Goal: Task Accomplishment & Management: Manage account settings

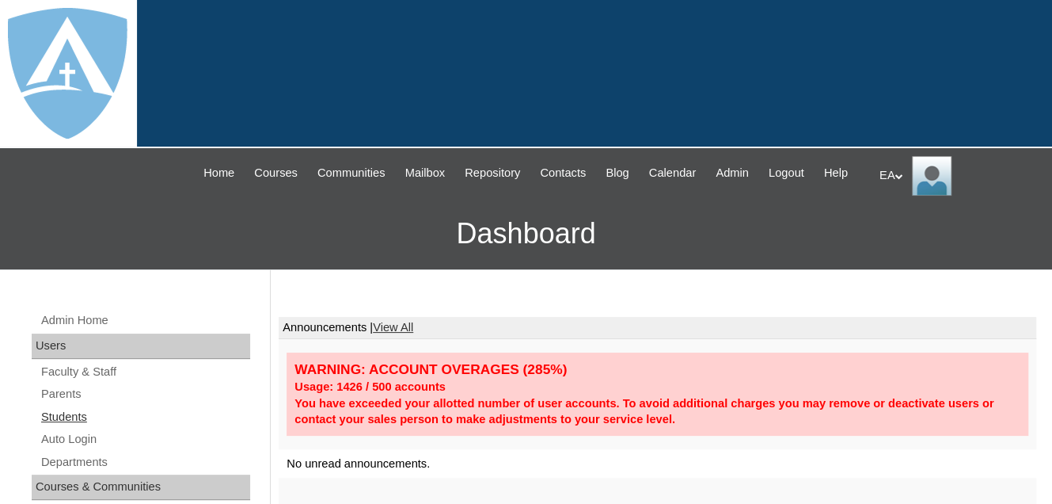
click at [67, 427] on link "Students" at bounding box center [145, 417] width 211 height 20
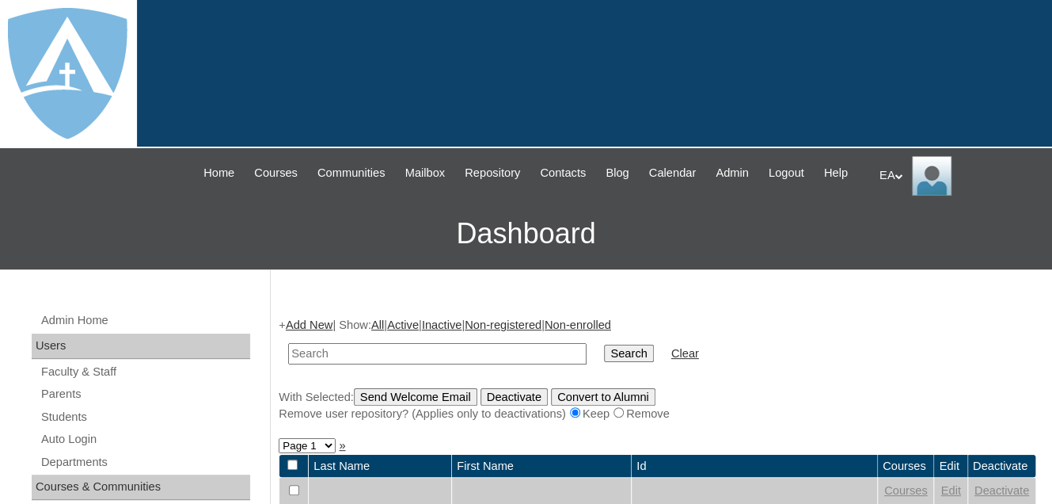
click at [333, 364] on input "text" at bounding box center [437, 353] width 299 height 21
type input "Lily Martinez"
click at [604, 344] on input "Search" at bounding box center [628, 352] width 49 height 17
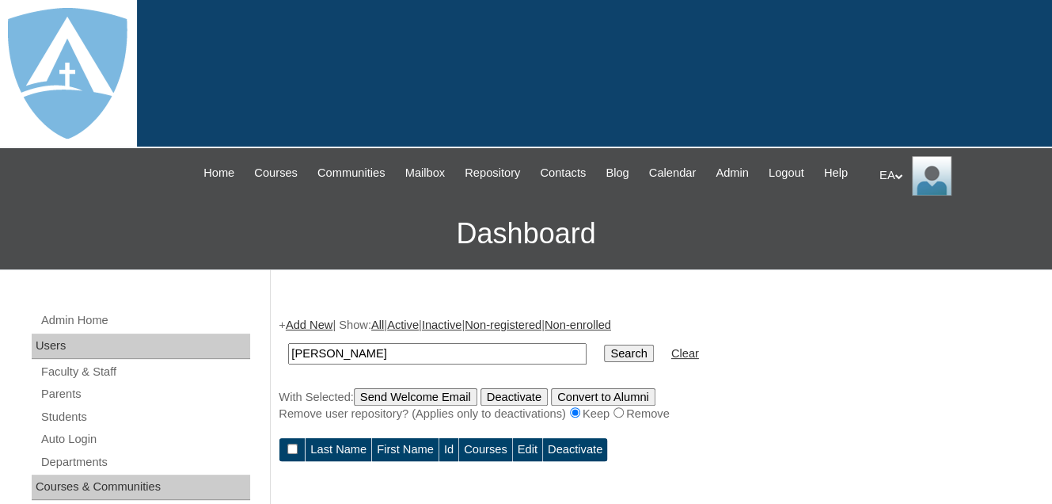
click at [604, 362] on input "Search" at bounding box center [628, 352] width 49 height 17
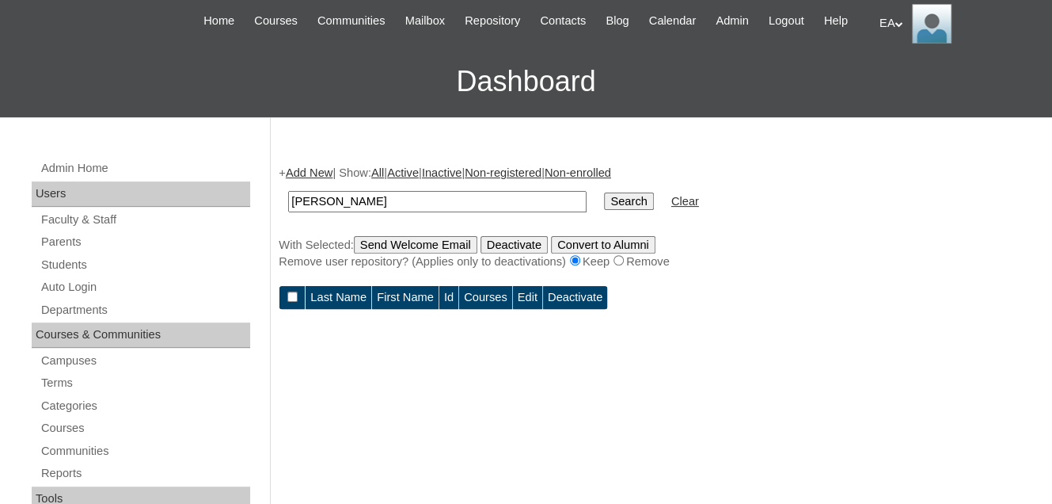
scroll to position [158, 0]
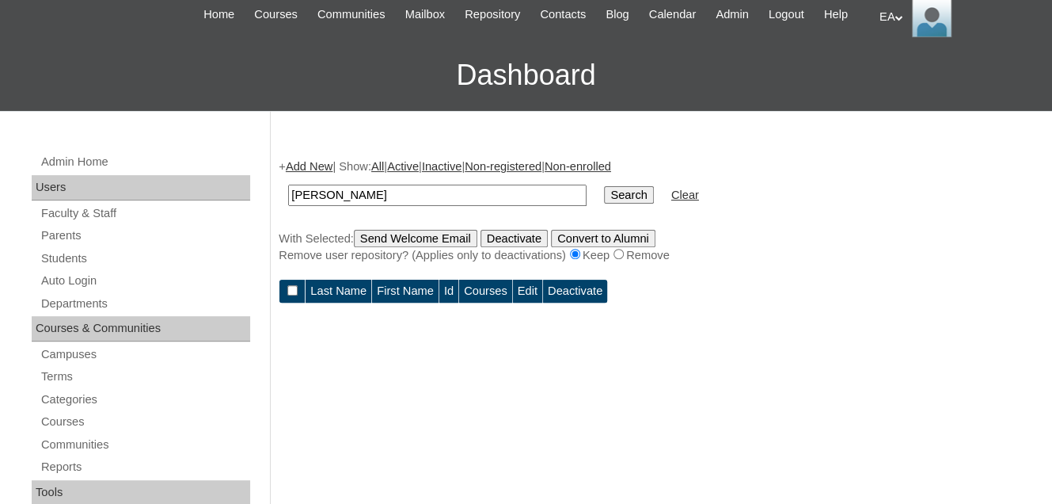
click at [383, 206] on input "Lily Martinez" at bounding box center [437, 194] width 299 height 21
type input "Lily"
click at [604, 203] on input "Search" at bounding box center [628, 194] width 49 height 17
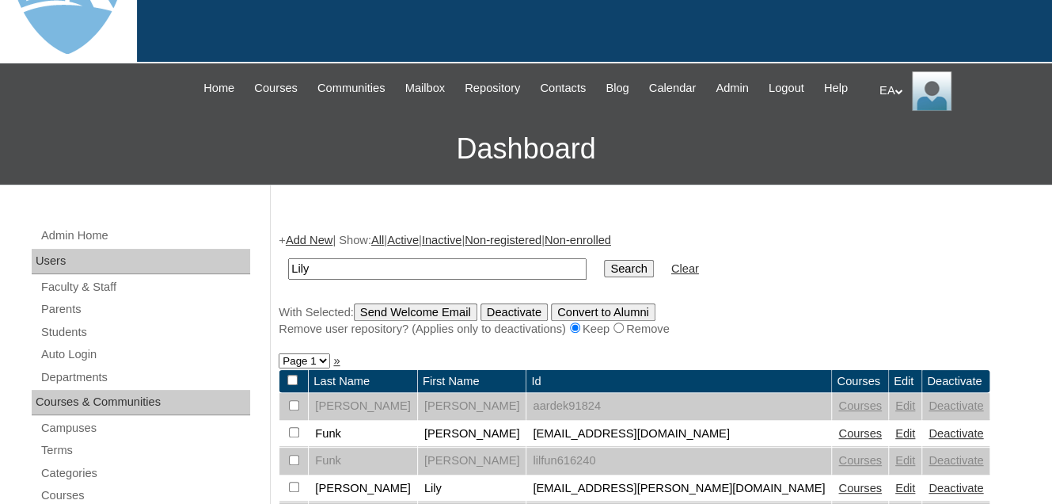
scroll to position [317, 0]
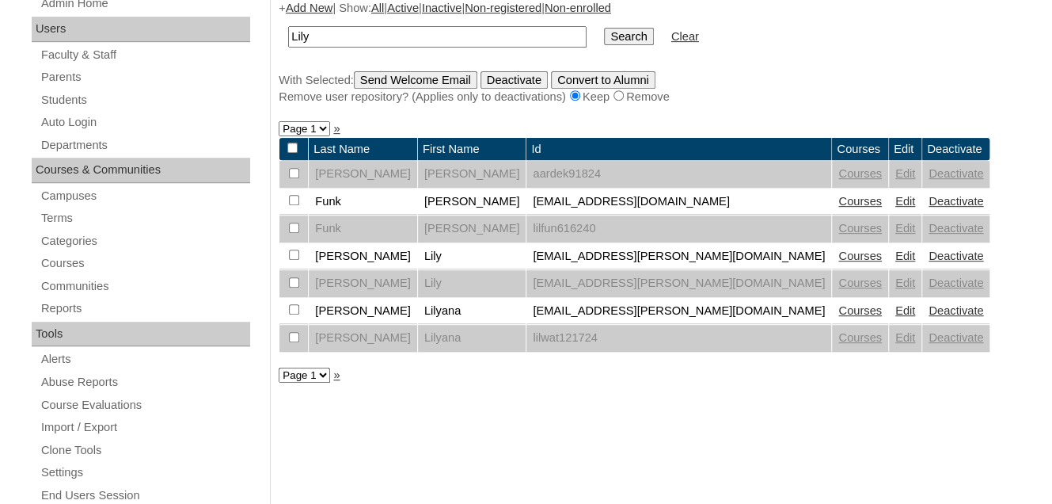
click at [839, 262] on link "Courses" at bounding box center [861, 255] width 44 height 13
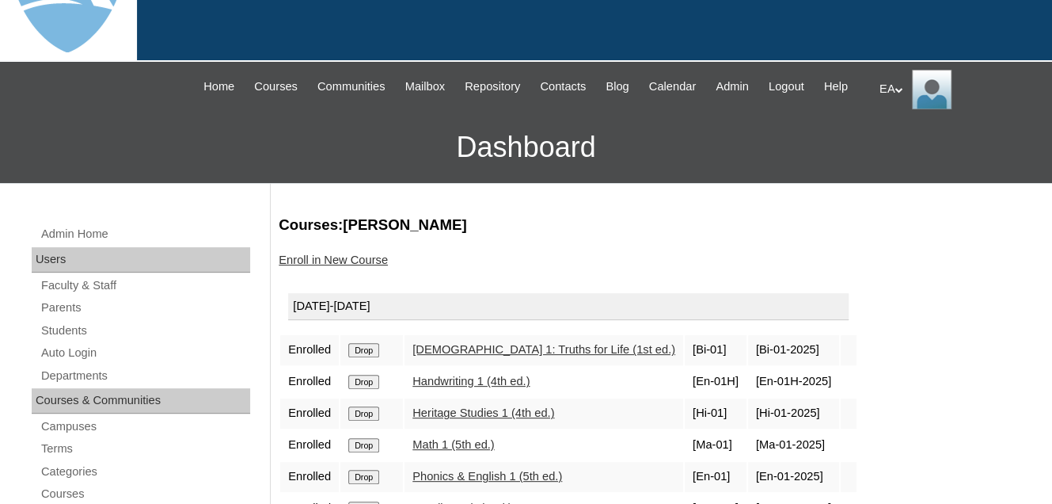
scroll to position [158, 0]
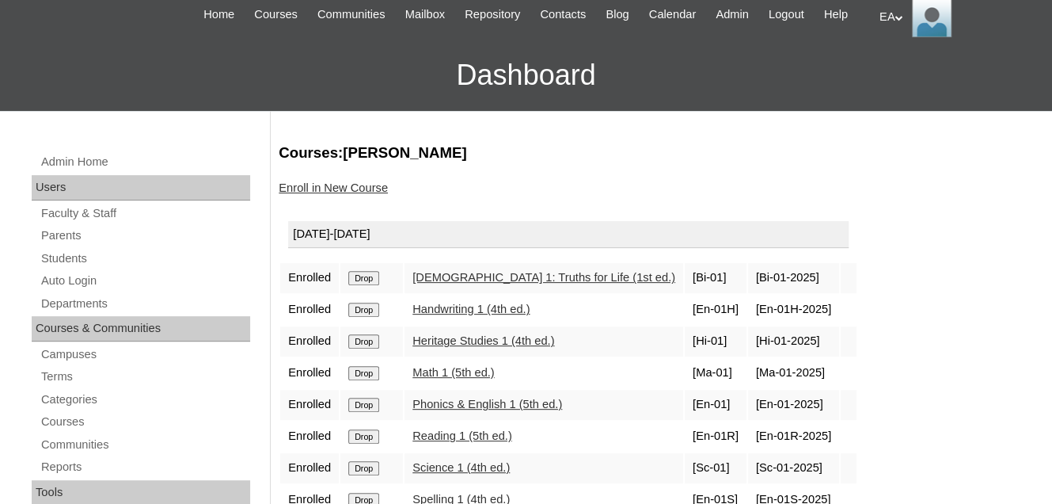
click at [357, 285] on input "Drop" at bounding box center [363, 278] width 31 height 14
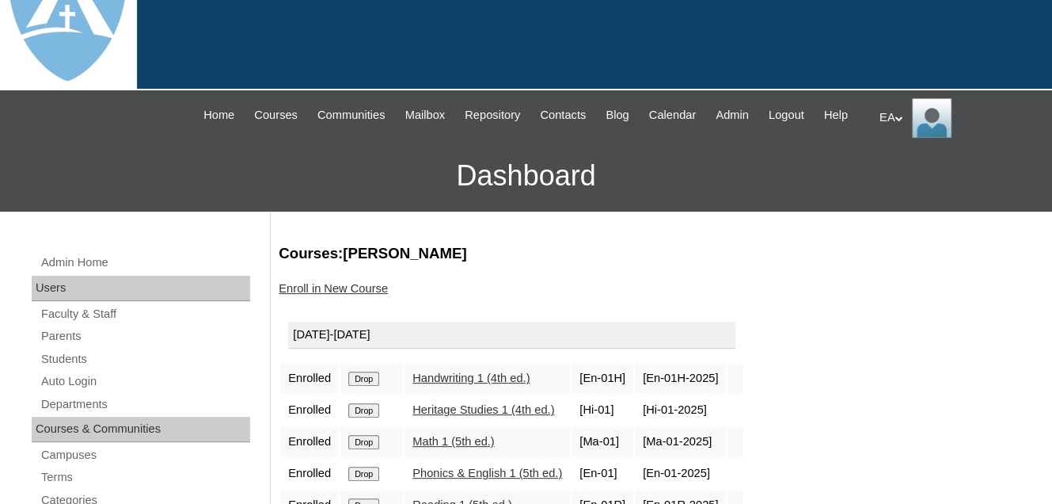
scroll to position [158, 0]
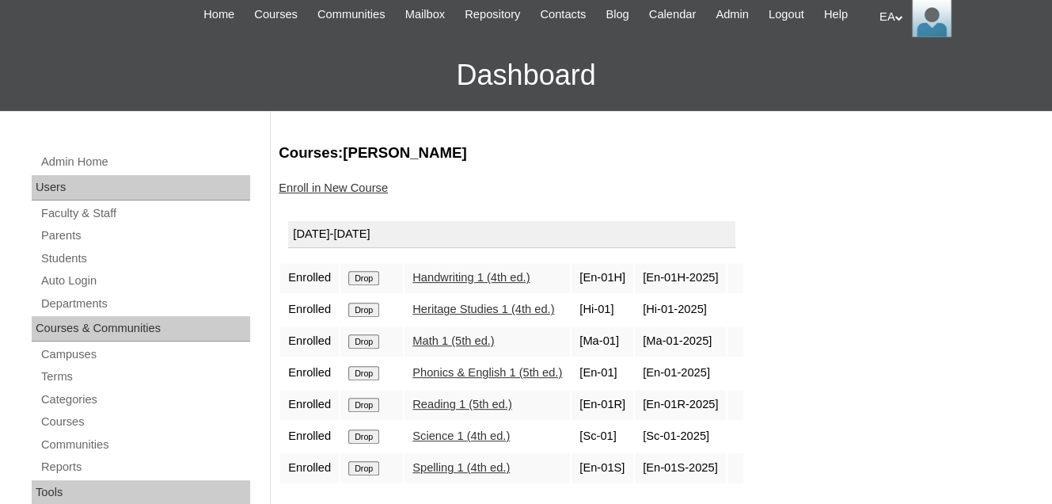
click at [358, 285] on input "Drop" at bounding box center [363, 278] width 31 height 14
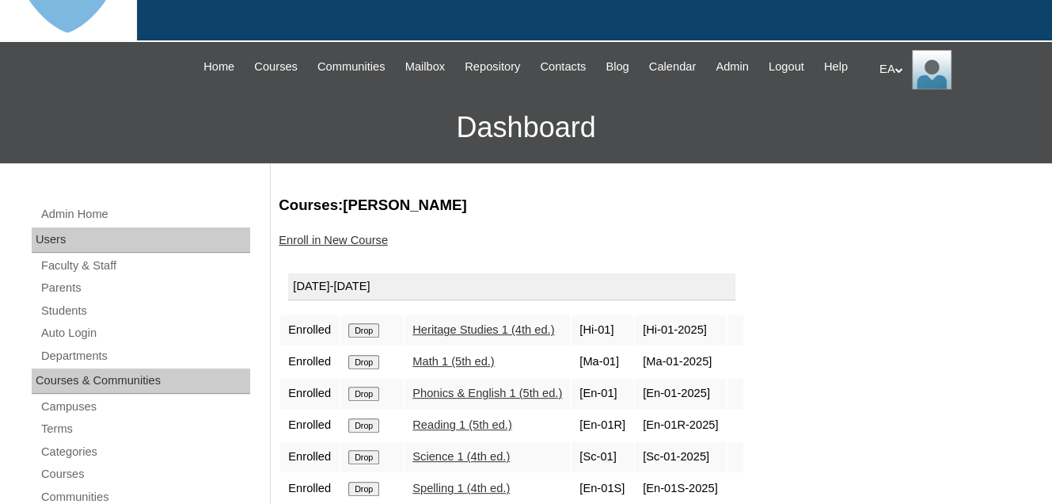
scroll to position [158, 0]
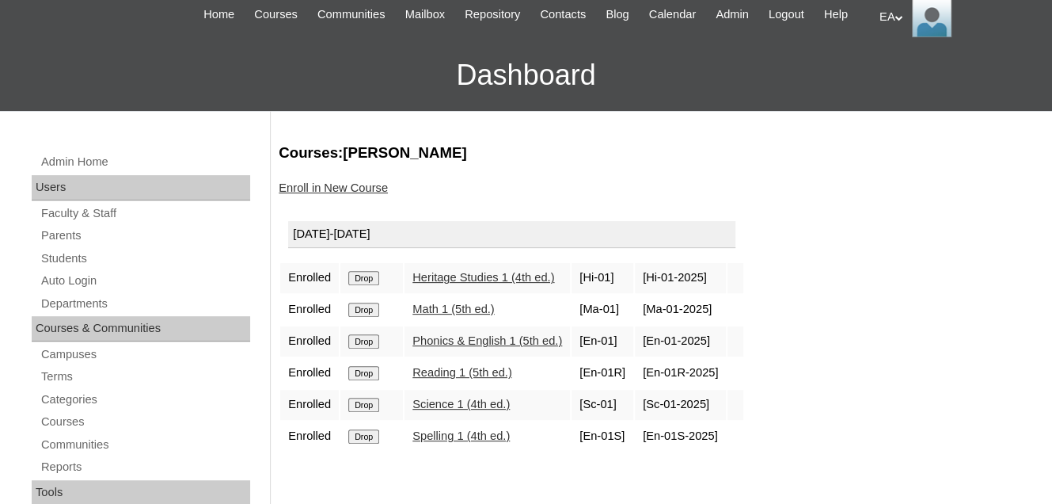
click at [357, 285] on input "Drop" at bounding box center [363, 278] width 31 height 14
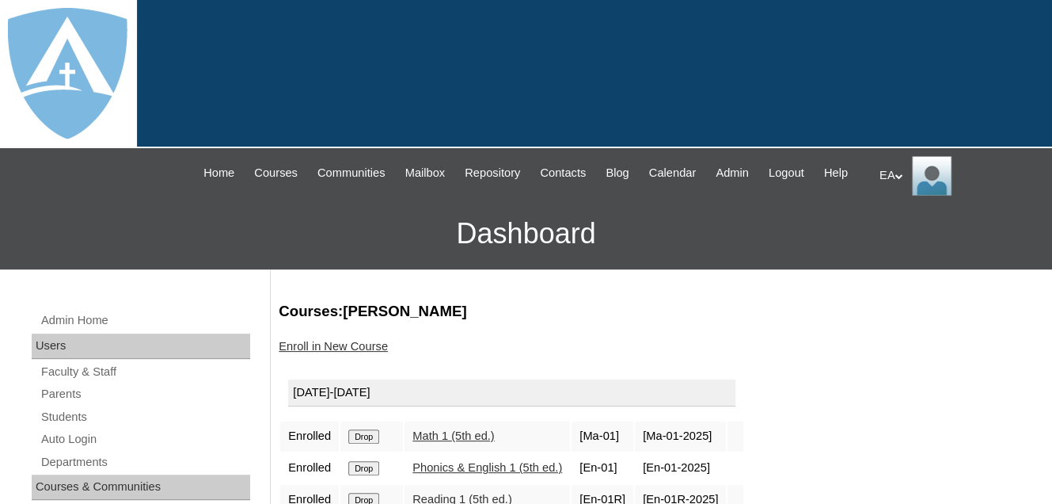
click at [369, 443] on input "Drop" at bounding box center [363, 436] width 31 height 14
click at [357, 443] on input "Drop" at bounding box center [363, 436] width 31 height 14
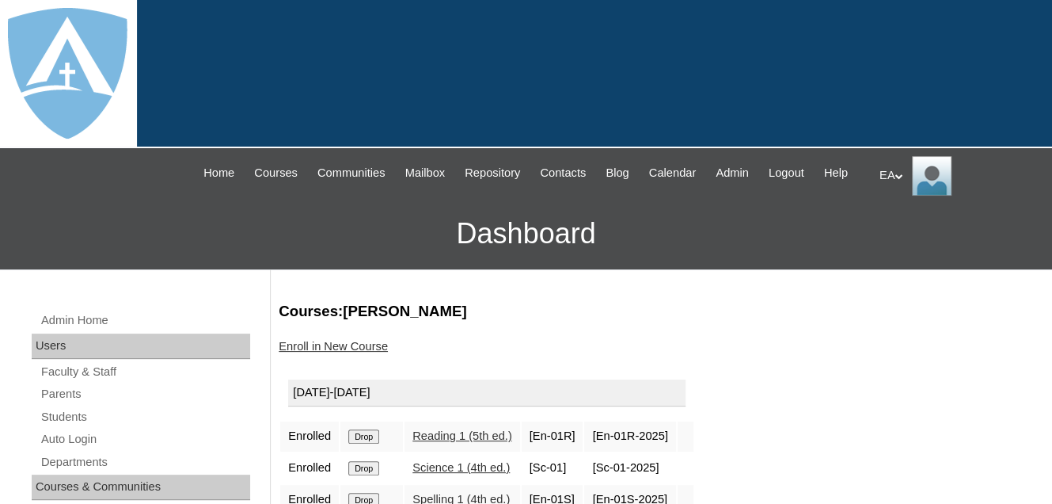
click at [367, 443] on input "Drop" at bounding box center [363, 436] width 31 height 14
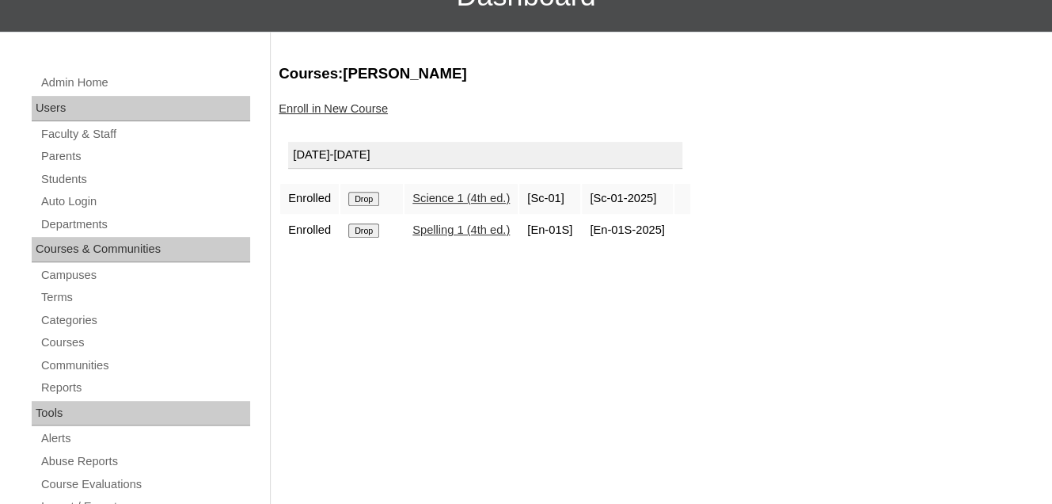
click at [355, 206] on input "Drop" at bounding box center [363, 199] width 31 height 14
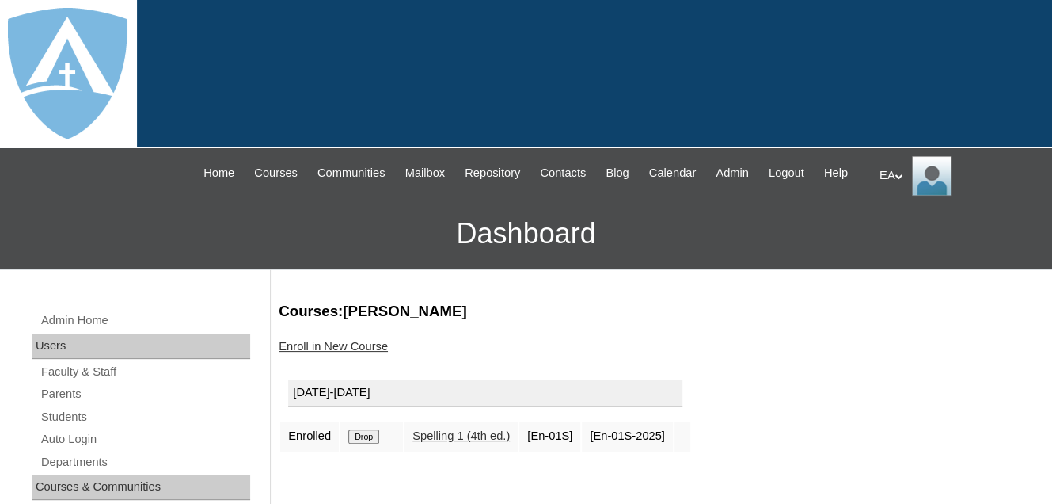
click at [374, 443] on input "Drop" at bounding box center [363, 436] width 31 height 14
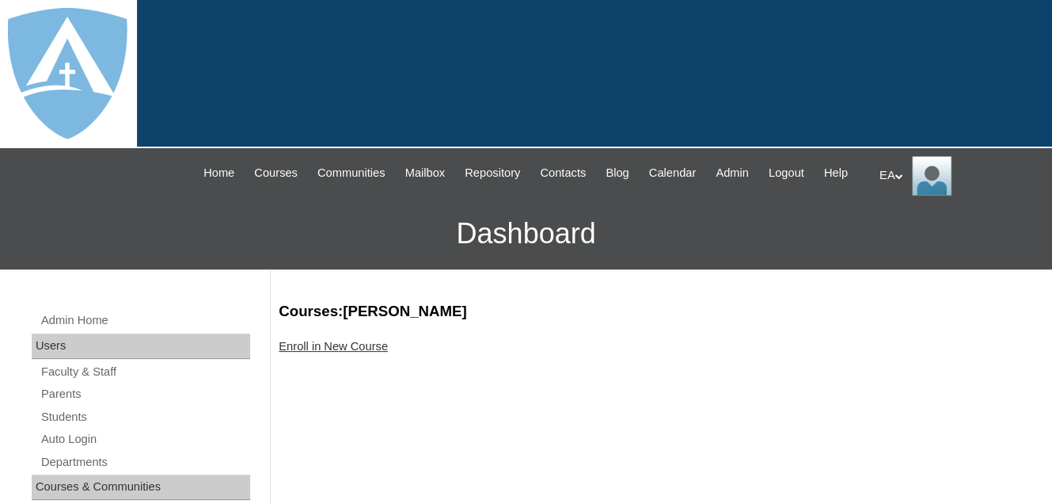
click at [316, 352] on link "Enroll in New Course" at bounding box center [333, 346] width 109 height 13
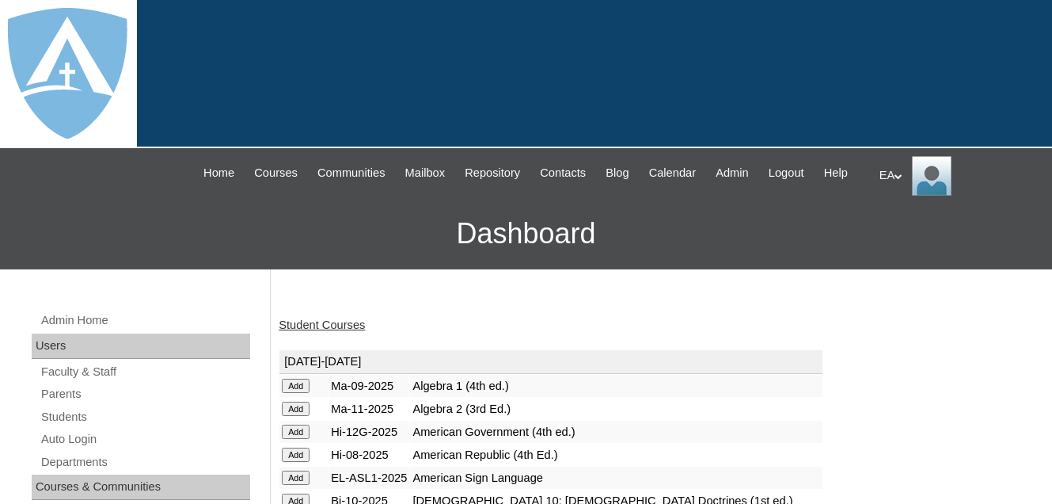
scroll to position [238, 0]
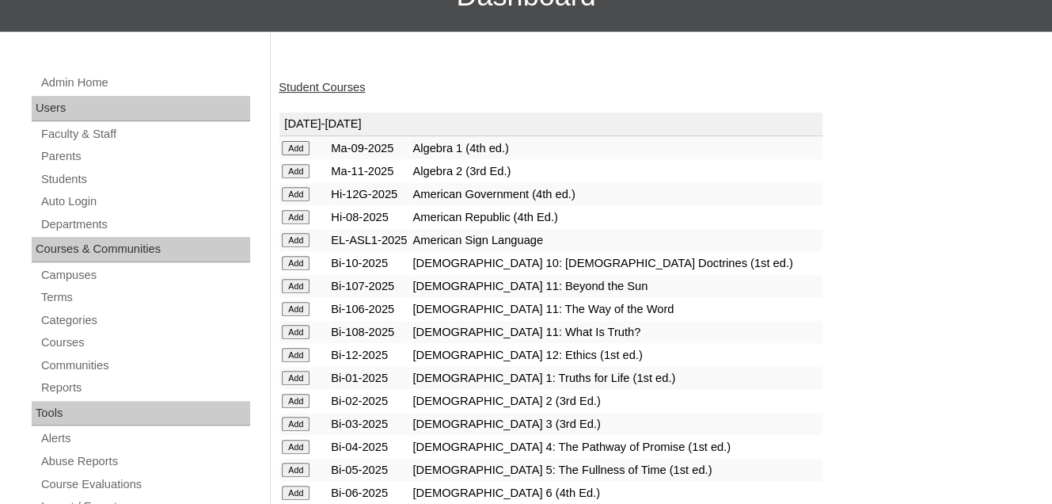
click at [293, 408] on input "Add" at bounding box center [296, 401] width 28 height 14
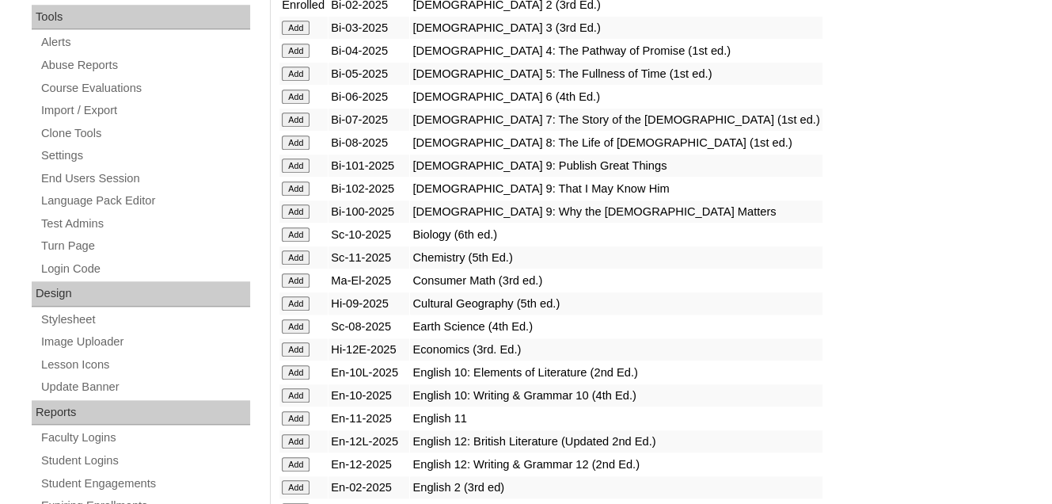
scroll to position [871, 0]
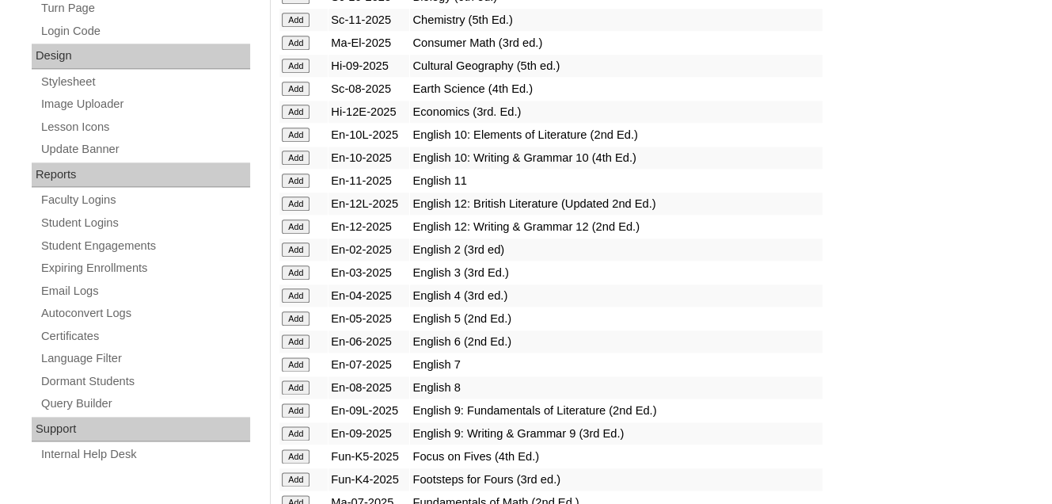
click at [291, 257] on input "Add" at bounding box center [296, 249] width 28 height 14
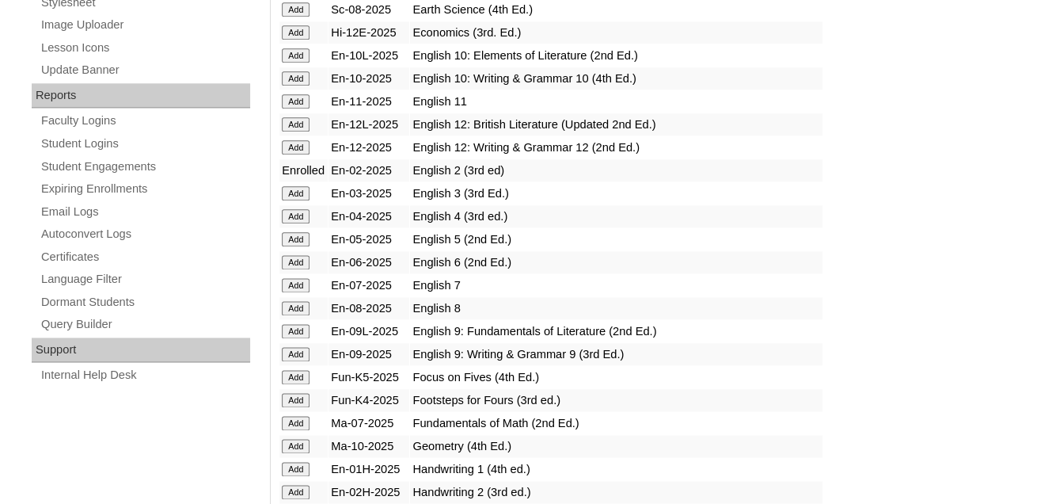
scroll to position [1029, 0]
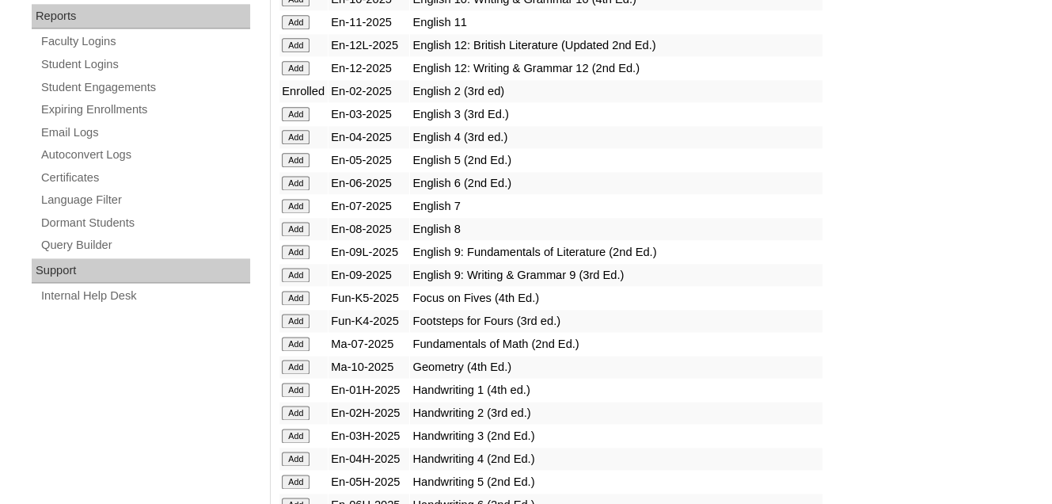
click at [300, 415] on input "Add" at bounding box center [296, 412] width 28 height 14
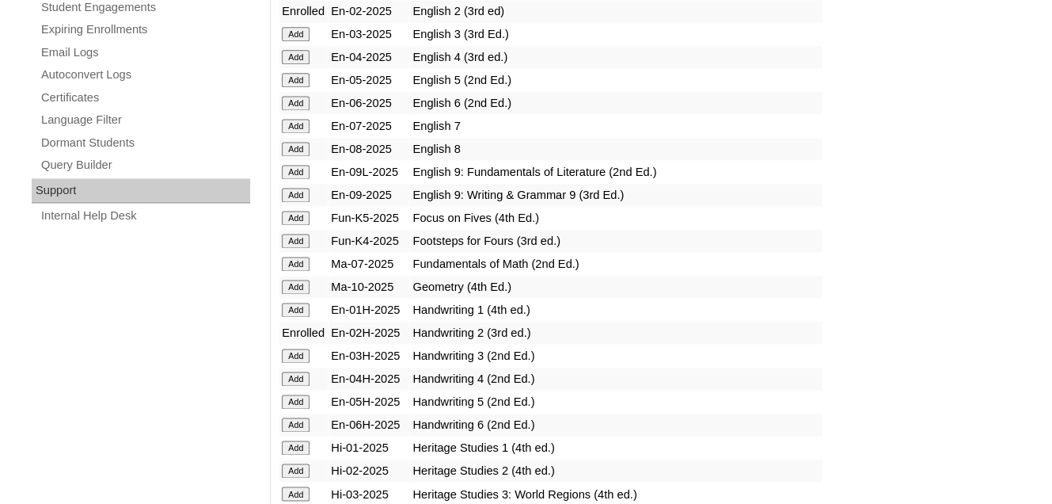
scroll to position [1188, 0]
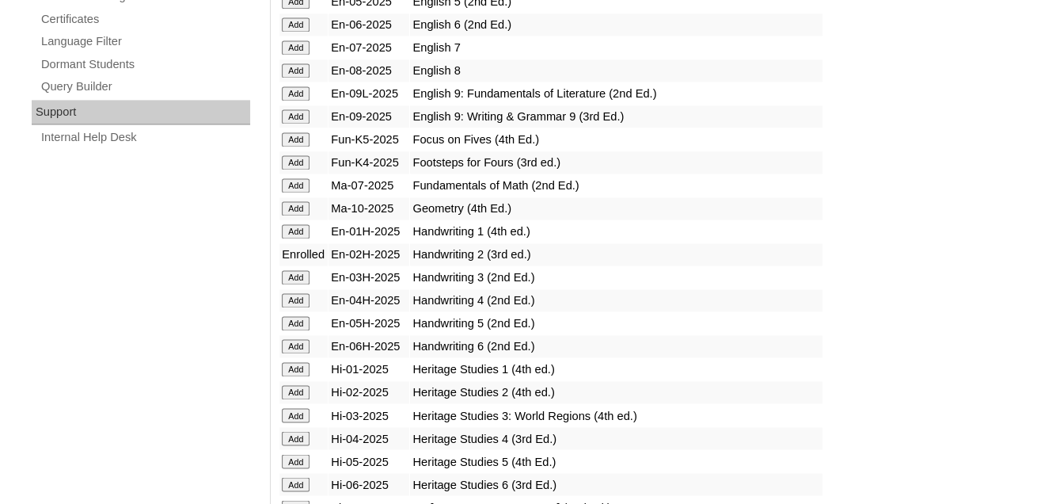
click at [291, 399] on input "Add" at bounding box center [296, 392] width 28 height 14
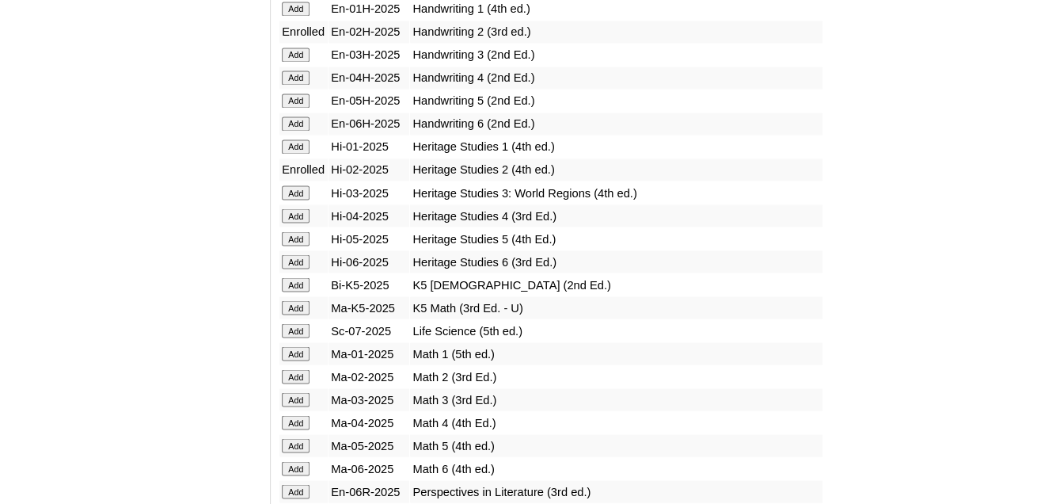
scroll to position [1425, 0]
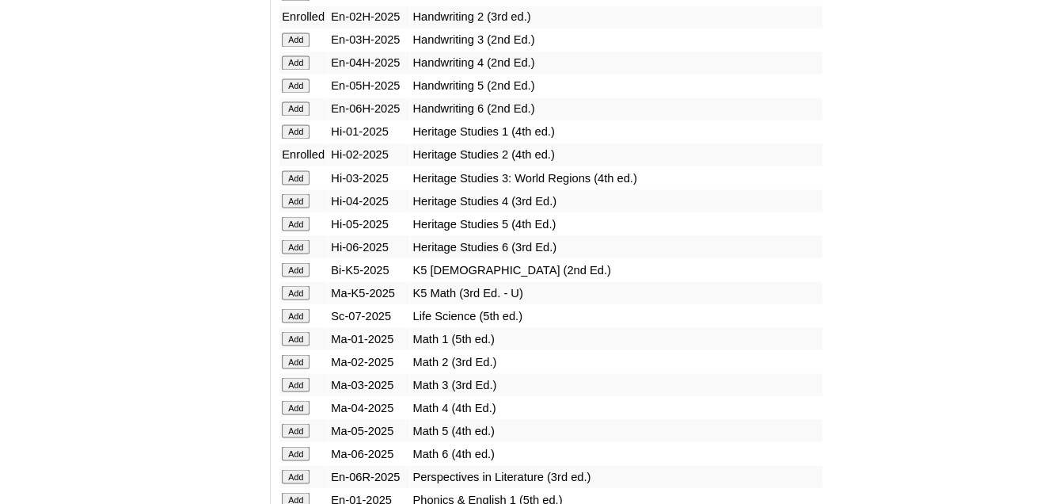
click at [297, 367] on input "Add" at bounding box center [296, 361] width 28 height 14
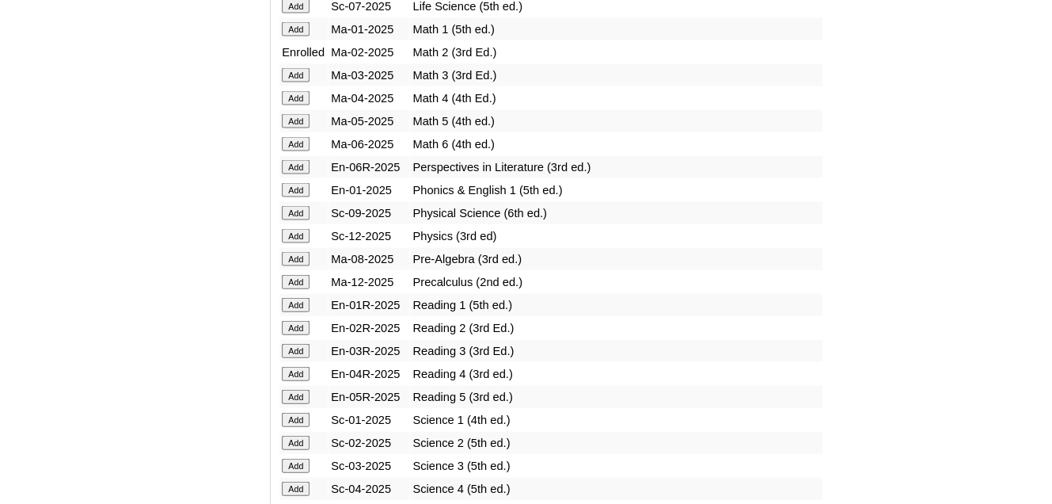
scroll to position [1742, 0]
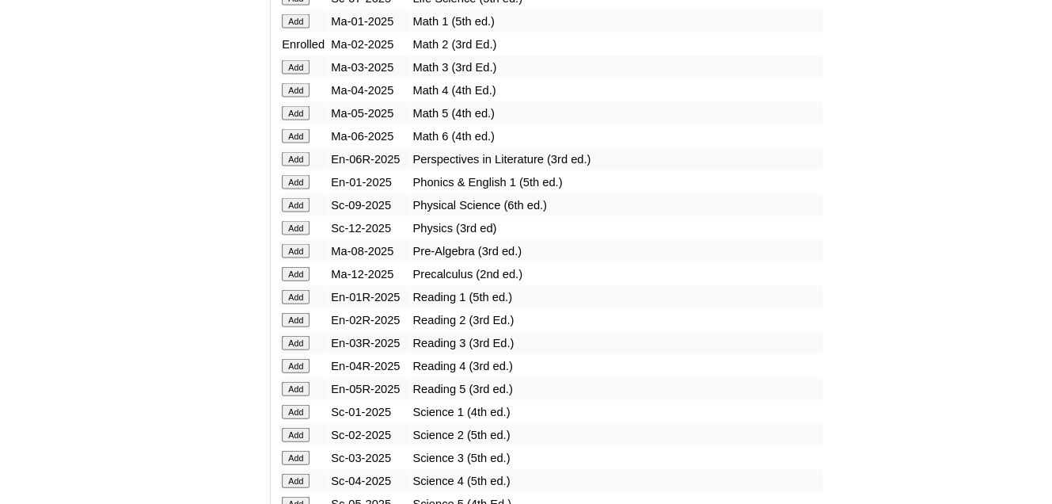
click at [299, 324] on input "Add" at bounding box center [296, 320] width 28 height 14
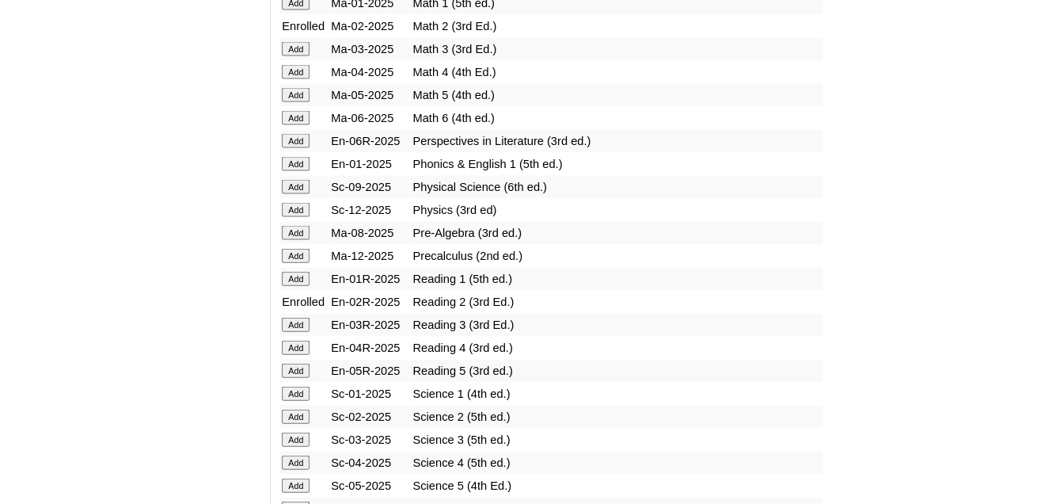
scroll to position [1980, 0]
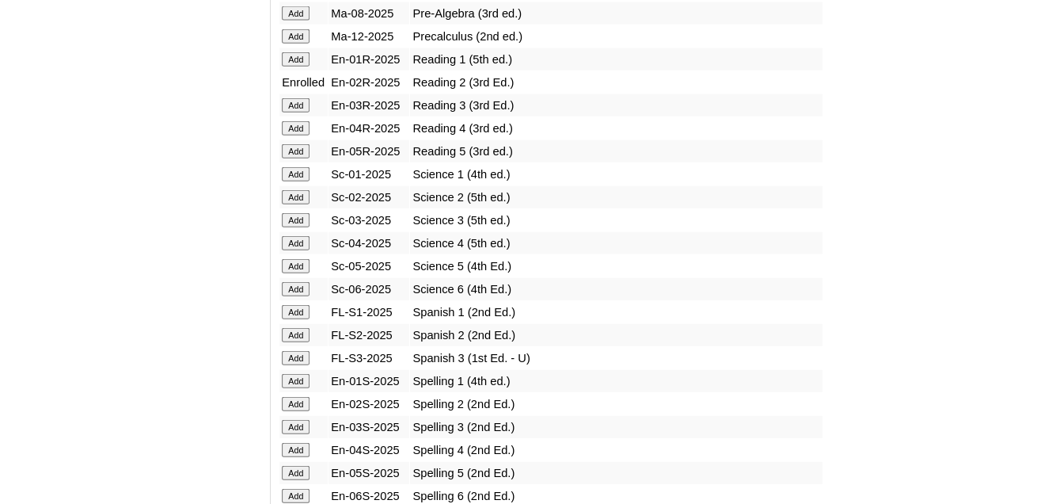
click at [302, 198] on input "Add" at bounding box center [296, 197] width 28 height 14
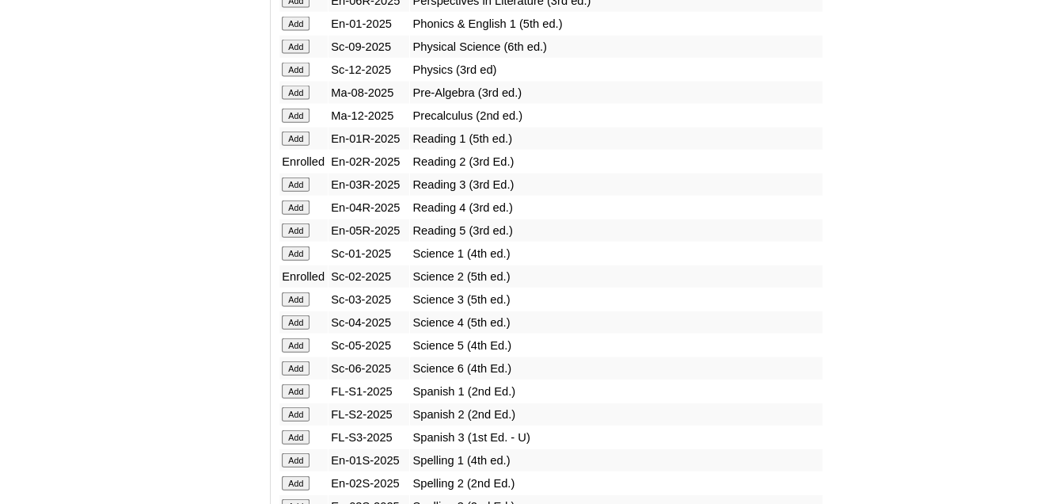
scroll to position [2059, 0]
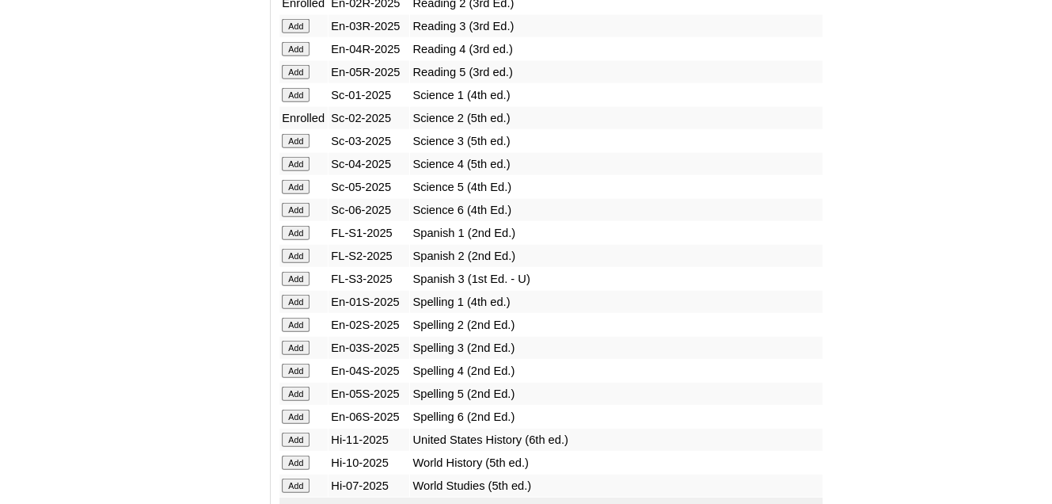
click at [302, 321] on input "Add" at bounding box center [296, 325] width 28 height 14
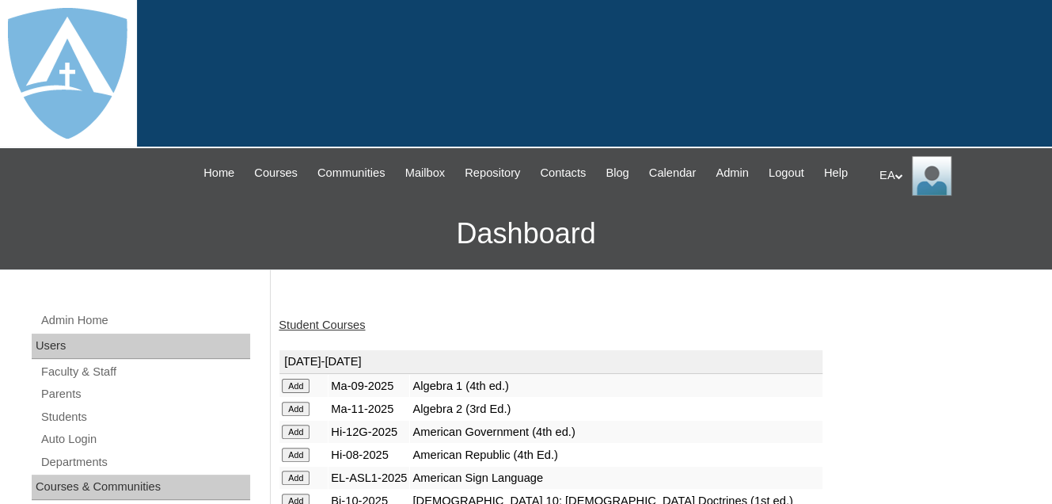
click at [321, 331] on link "Student Courses" at bounding box center [322, 324] width 86 height 13
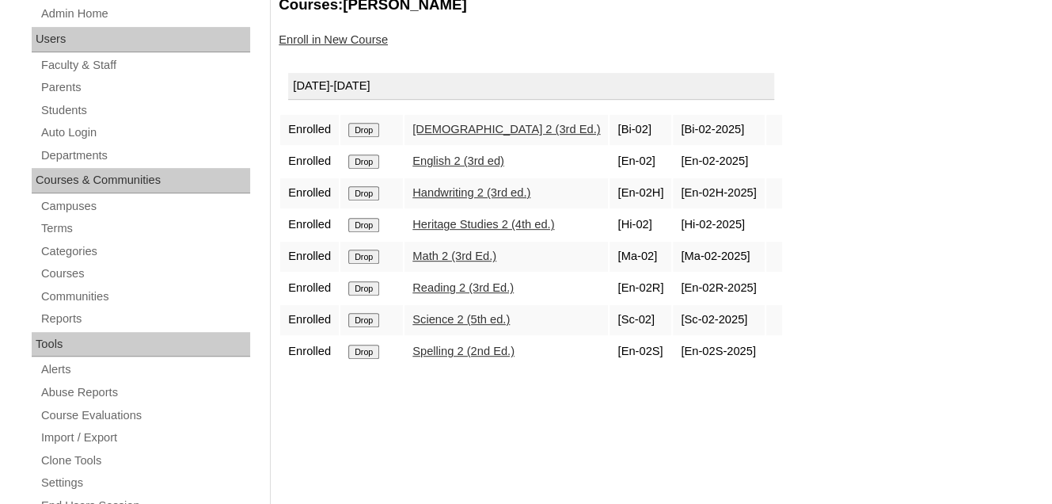
scroll to position [317, 0]
